Goal: Find specific page/section: Find specific page/section

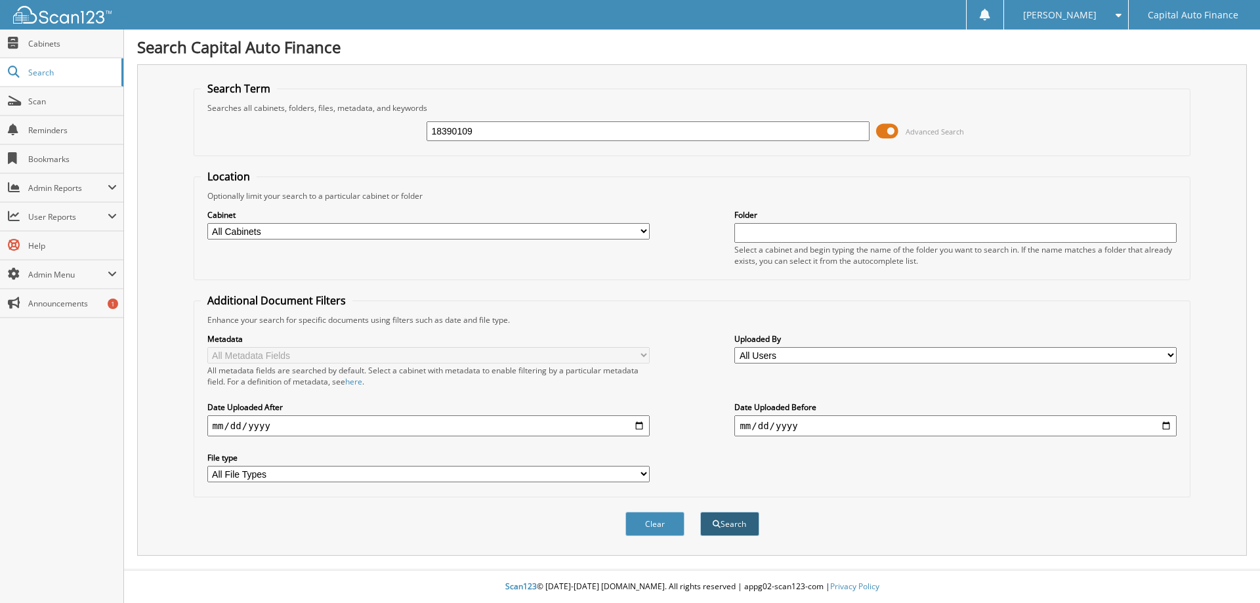
type input "18390109"
click at [724, 525] on button "Search" at bounding box center [729, 524] width 59 height 24
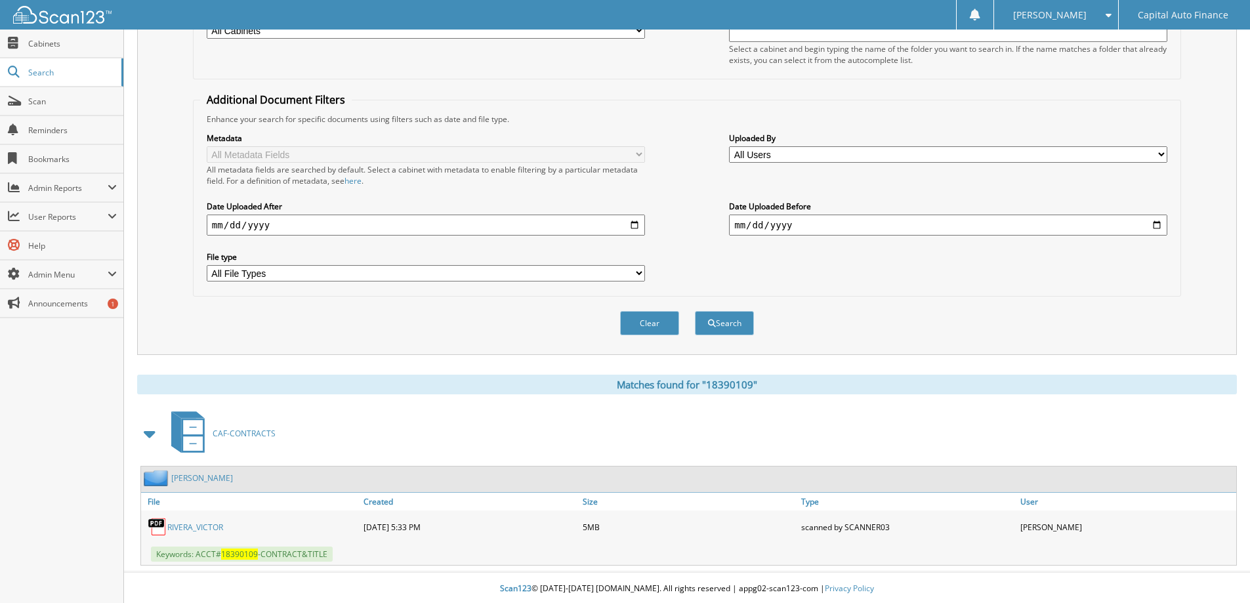
scroll to position [203, 0]
click at [194, 522] on link "RIVERA_VICTOR" at bounding box center [195, 525] width 56 height 11
